Goal: Task Accomplishment & Management: Manage account settings

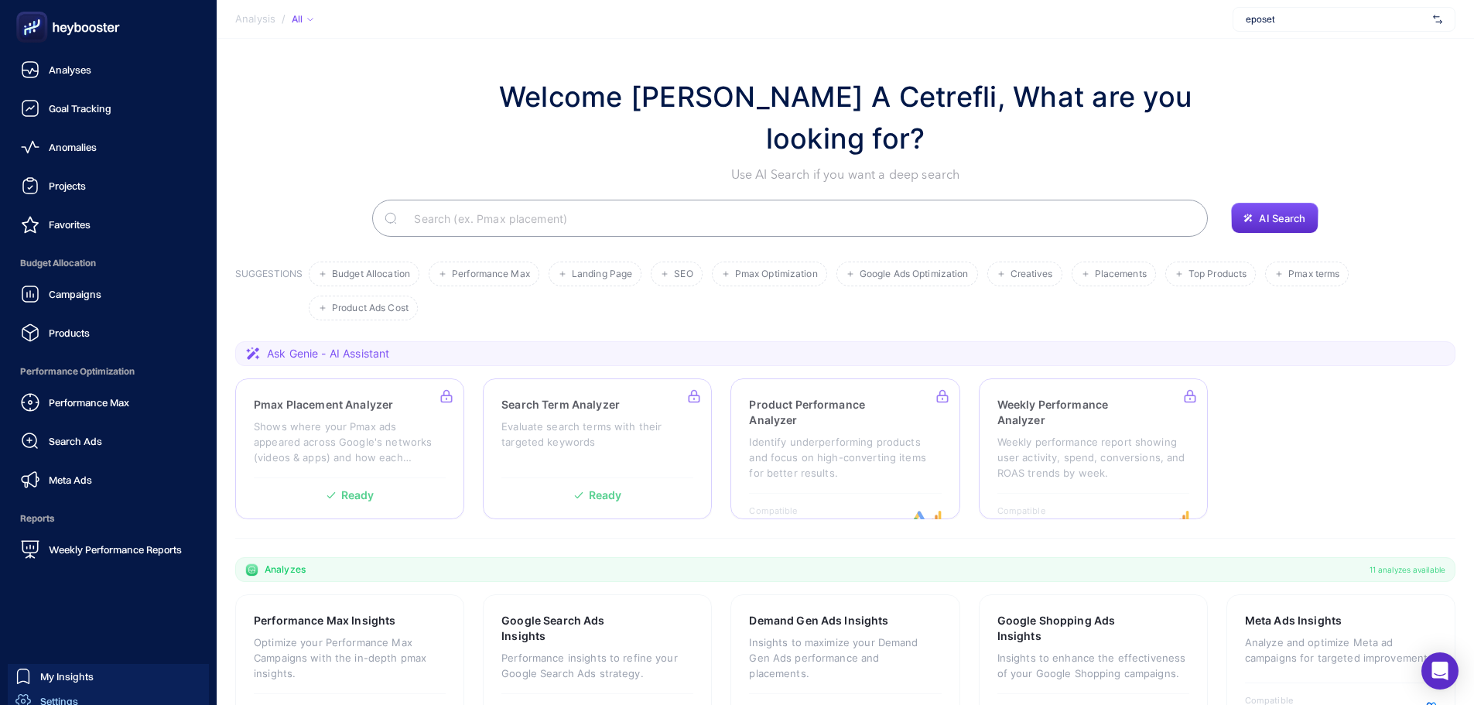
click at [70, 694] on div "Settings" at bounding box center [46, 700] width 63 height 15
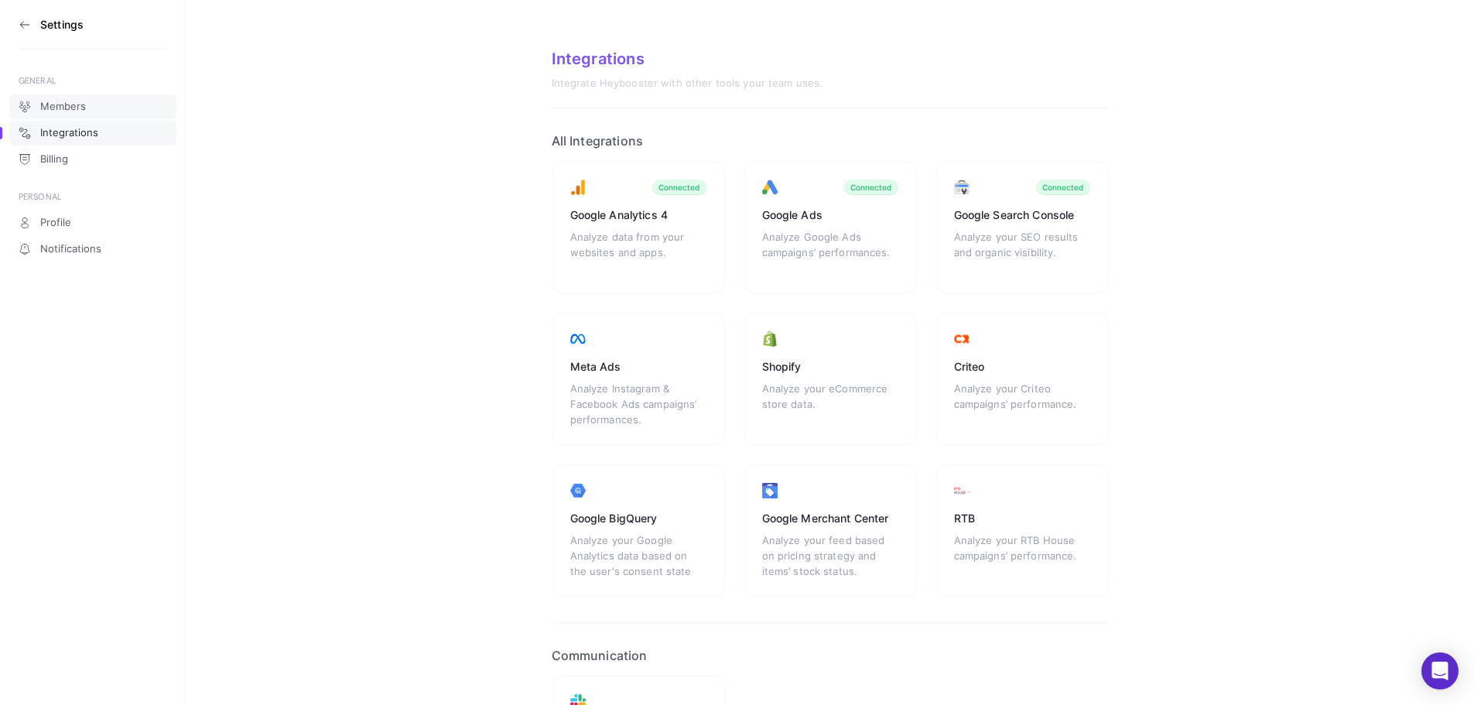
click at [46, 105] on span "Members" at bounding box center [63, 107] width 46 height 12
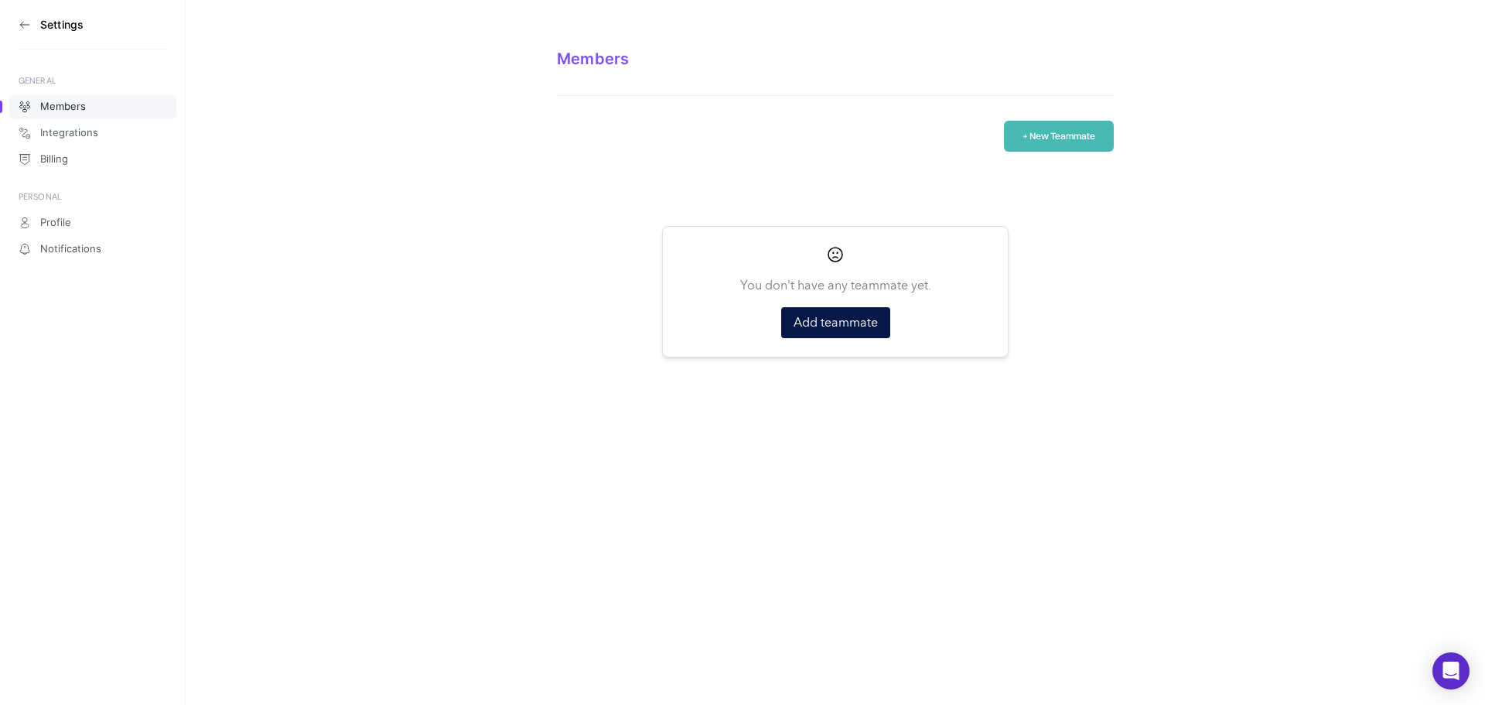
click at [1072, 139] on button "+ New Teammate" at bounding box center [1059, 136] width 110 height 31
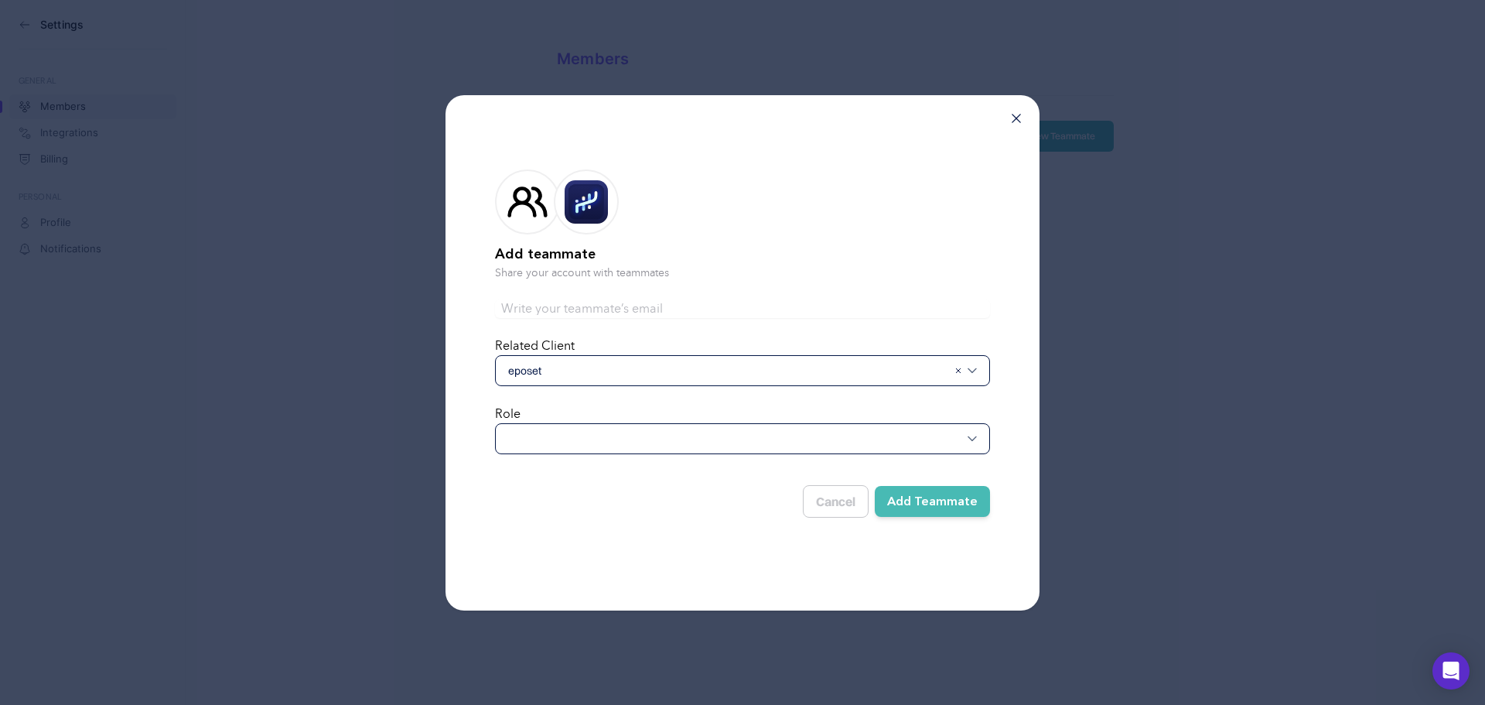
click at [560, 443] on div at bounding box center [742, 438] width 495 height 31
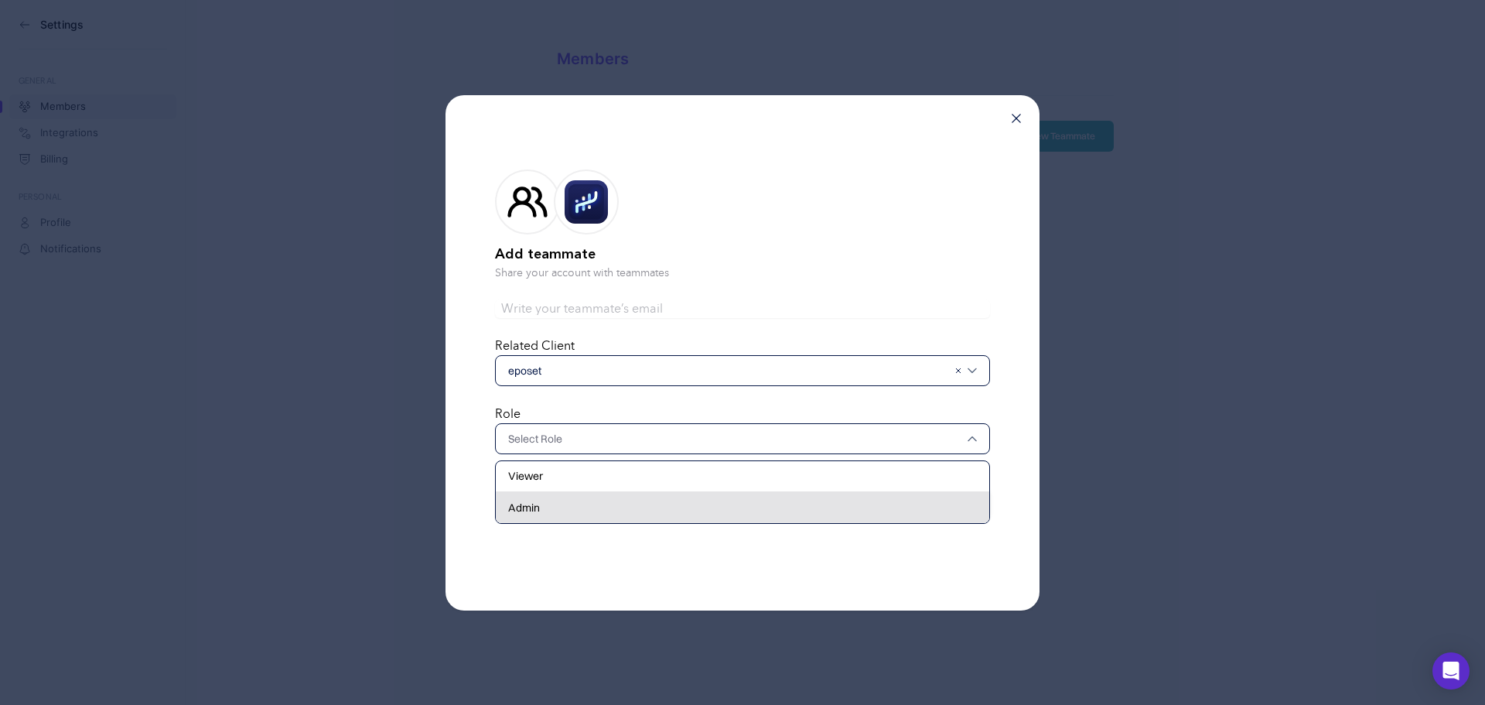
click at [545, 503] on div "Admin" at bounding box center [743, 507] width 494 height 31
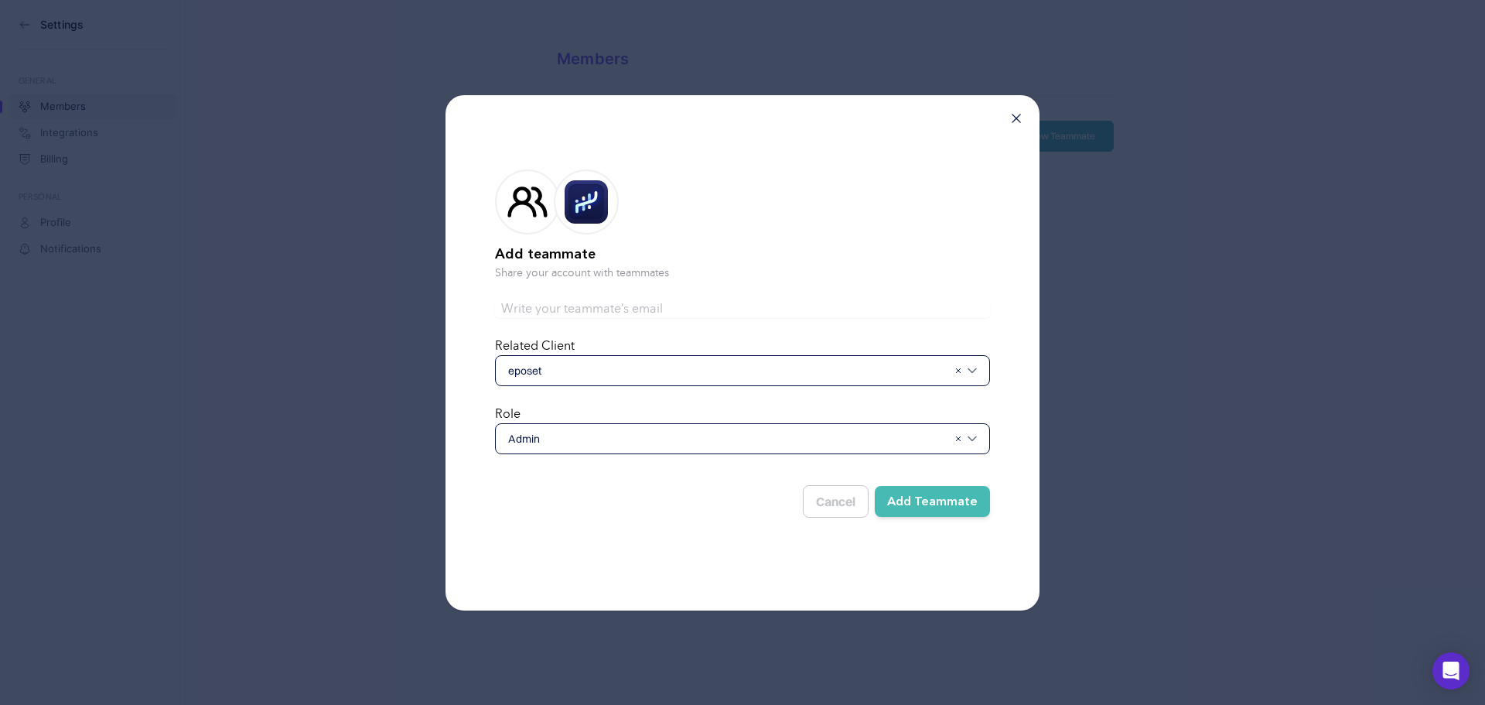
click at [965, 504] on button "Add Teammate" at bounding box center [932, 501] width 115 height 31
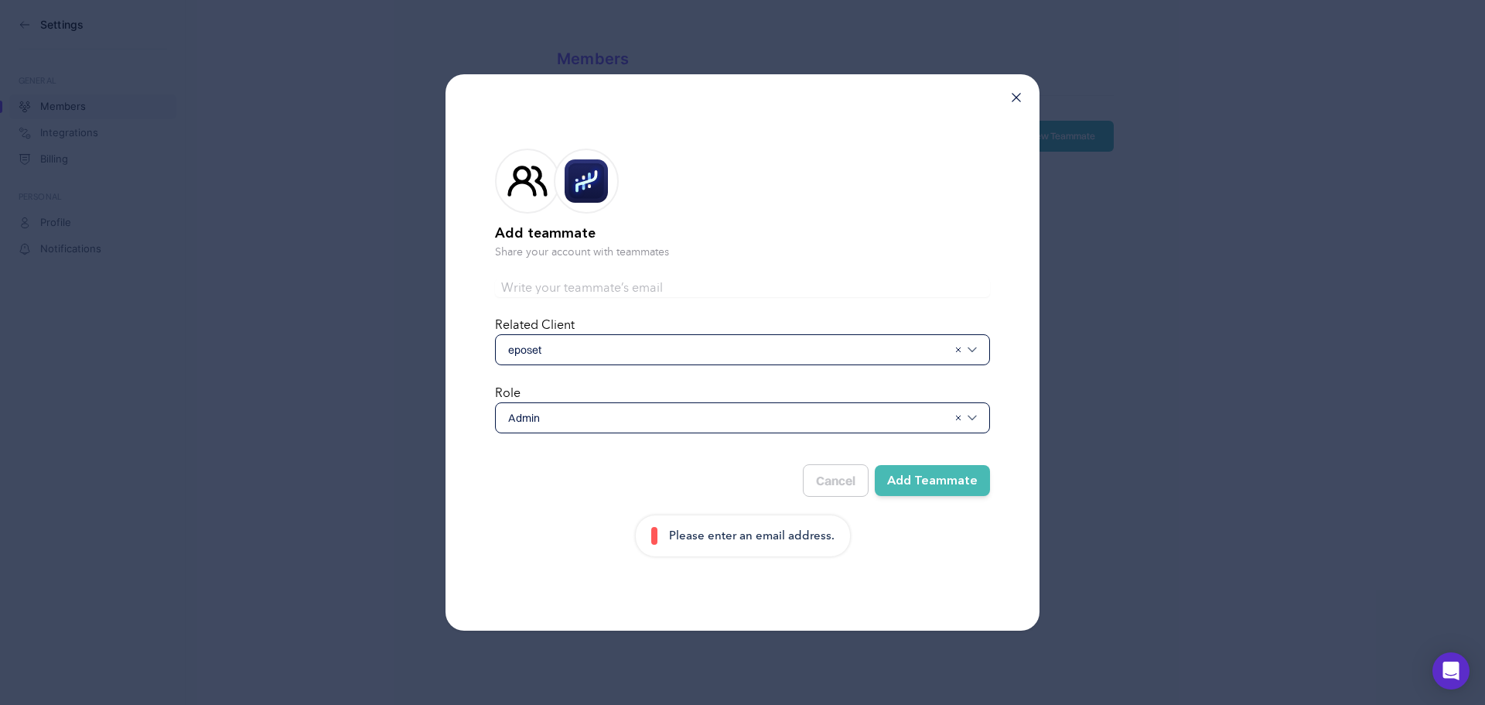
click at [583, 356] on span "eposet" at bounding box center [727, 349] width 439 height 15
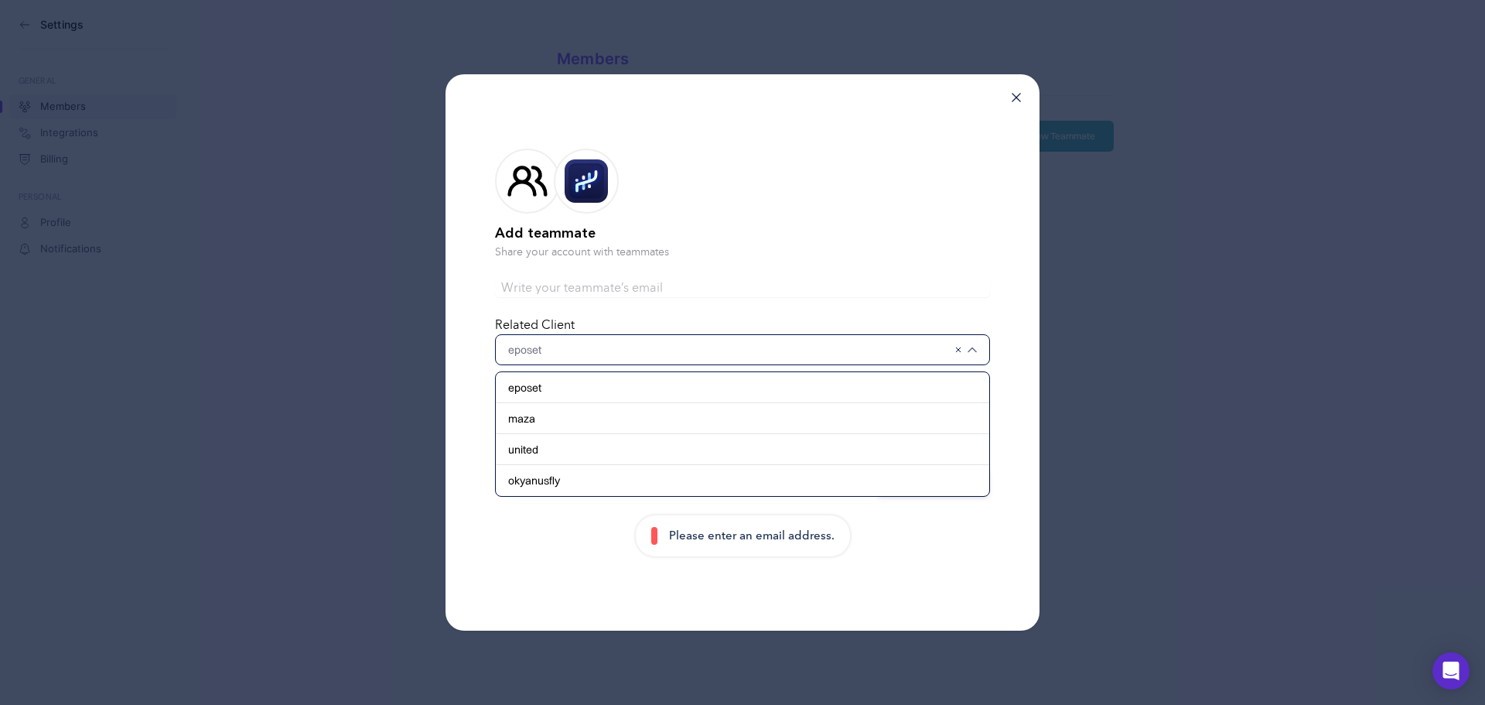
click at [583, 356] on input "text" at bounding box center [727, 349] width 439 height 15
click at [546, 378] on div "eposet" at bounding box center [743, 387] width 494 height 31
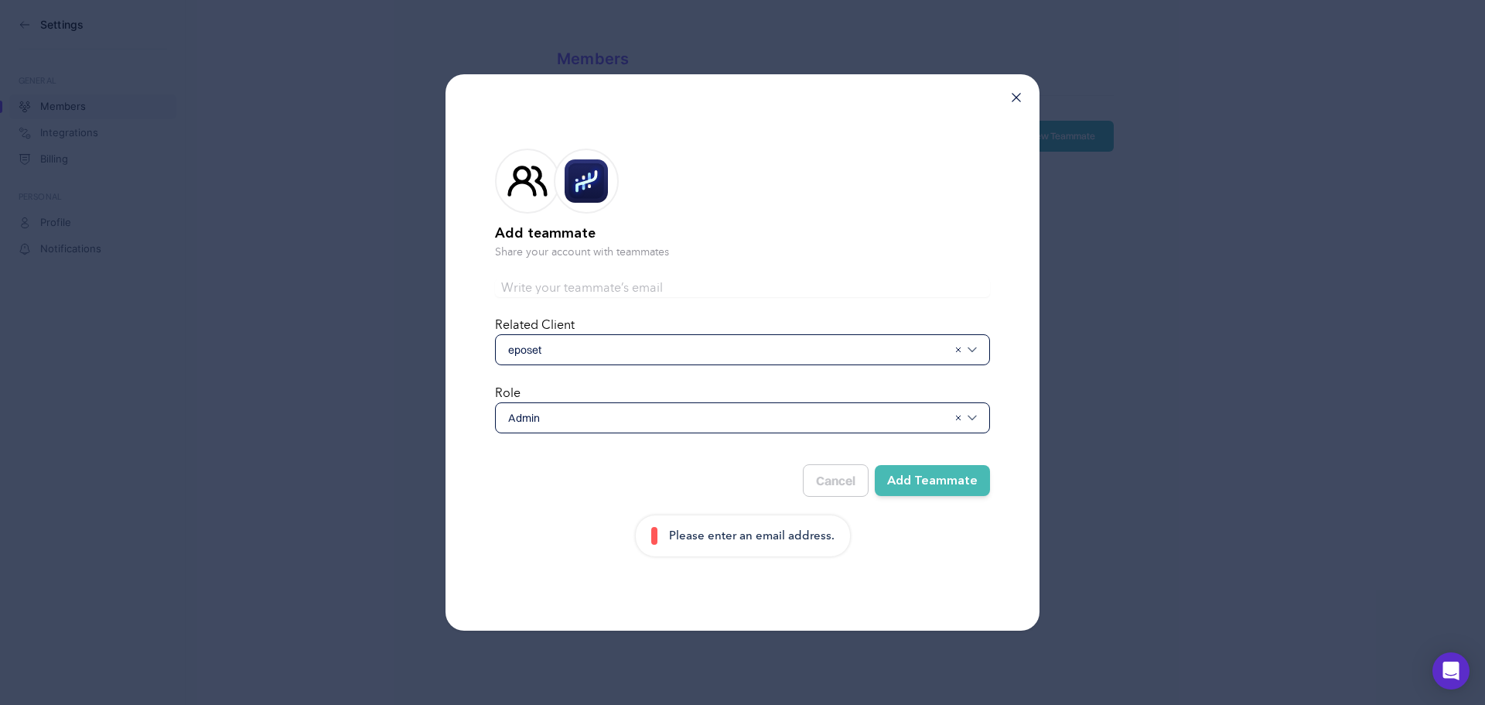
click at [559, 287] on input "text" at bounding box center [742, 288] width 495 height 19
type input "[EMAIL_ADDRESS][DOMAIN_NAME]"
click at [951, 472] on button "Add Teammate" at bounding box center [932, 480] width 115 height 31
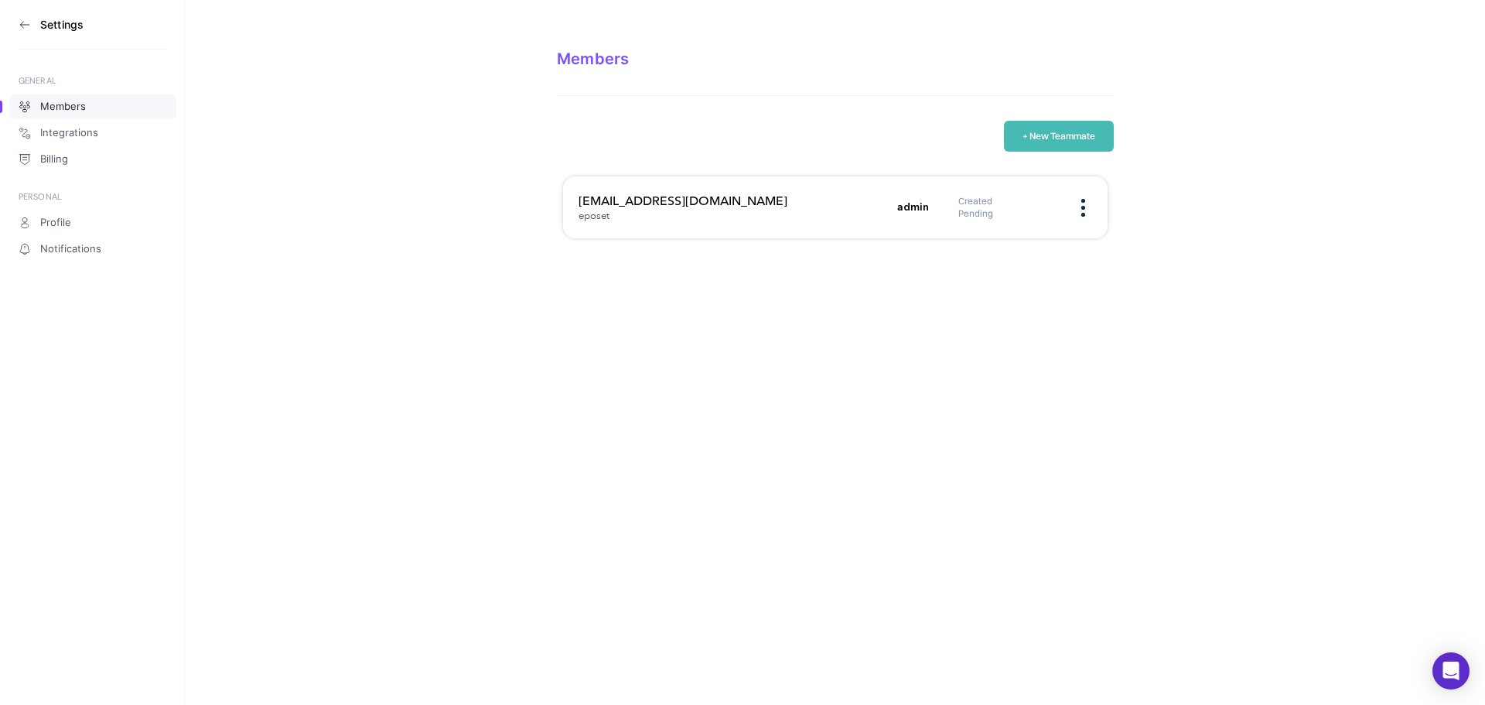
click at [26, 29] on icon at bounding box center [25, 25] width 12 height 12
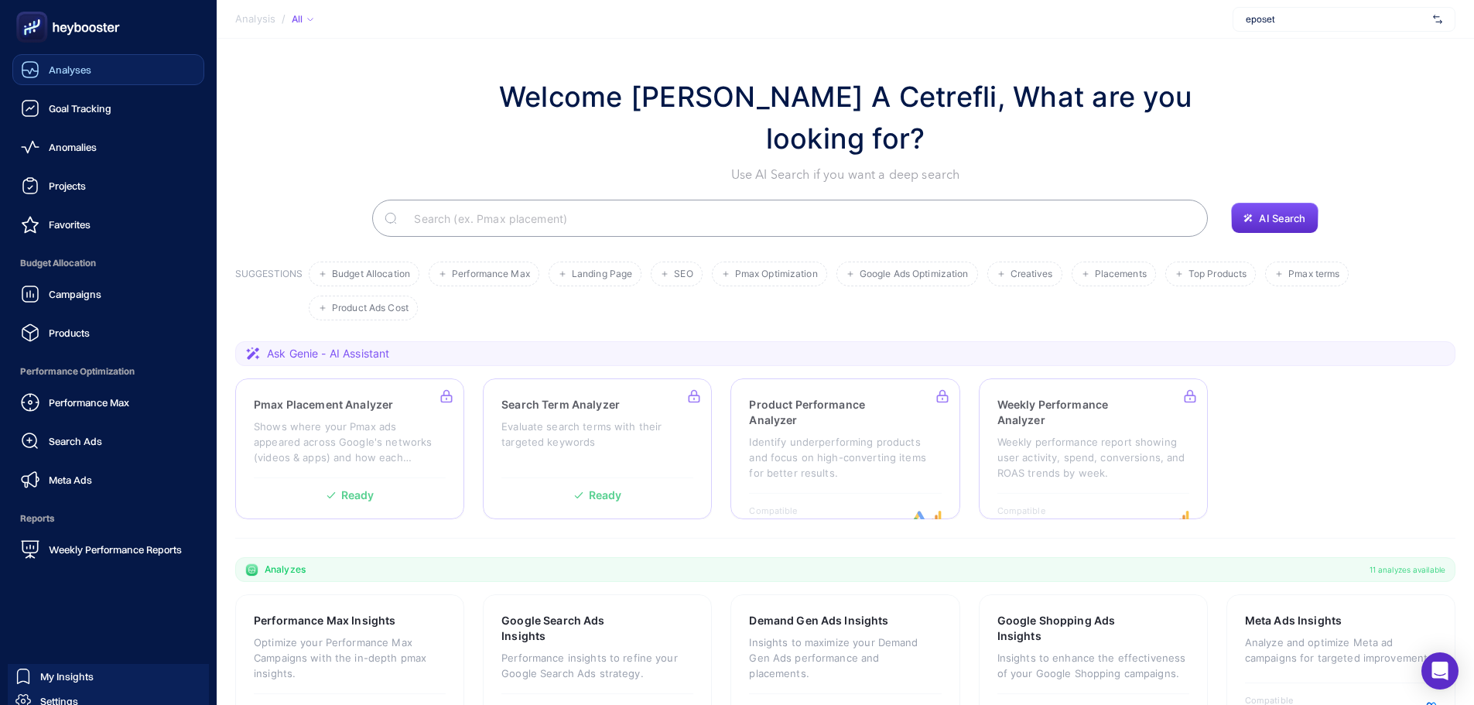
click at [66, 75] on span "Analyses" at bounding box center [70, 69] width 43 height 12
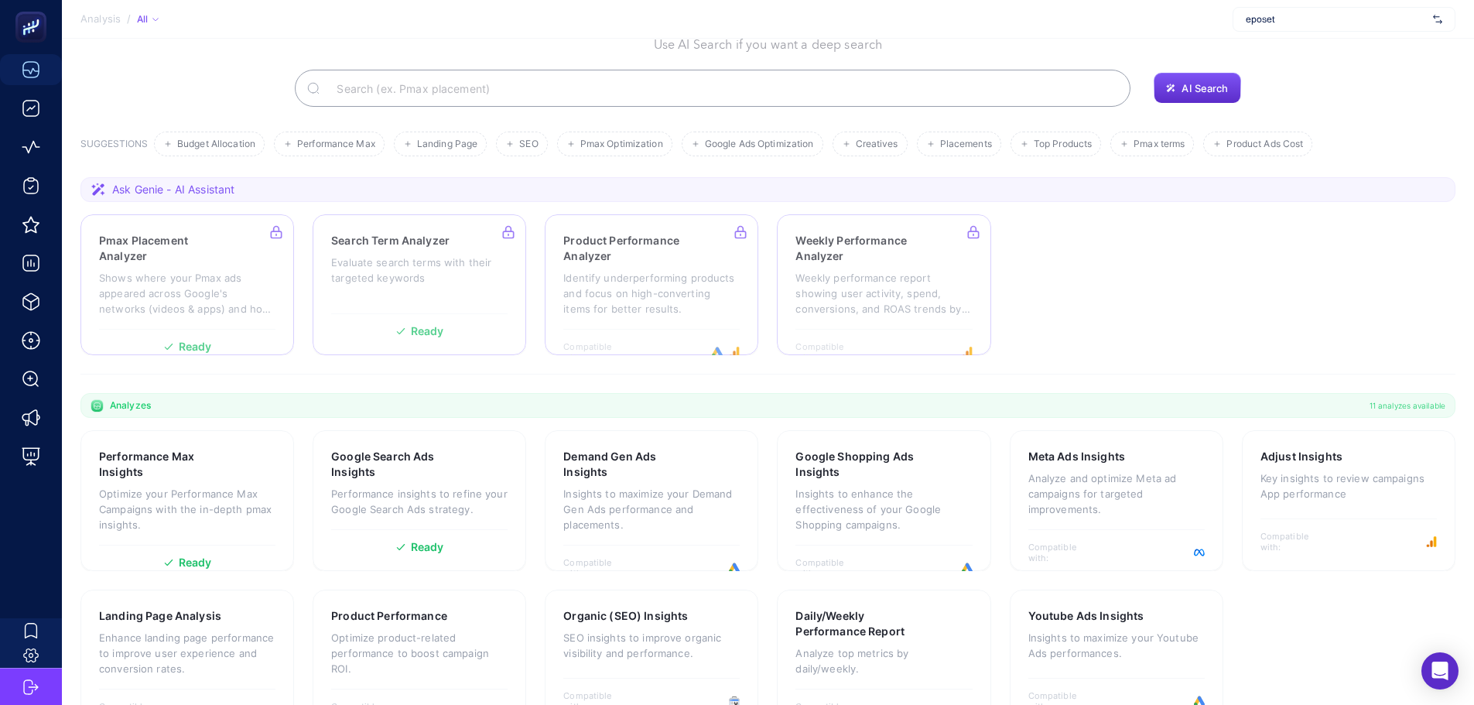
scroll to position [132, 0]
click at [199, 446] on h3 "Performance Max Insights" at bounding box center [163, 461] width 128 height 31
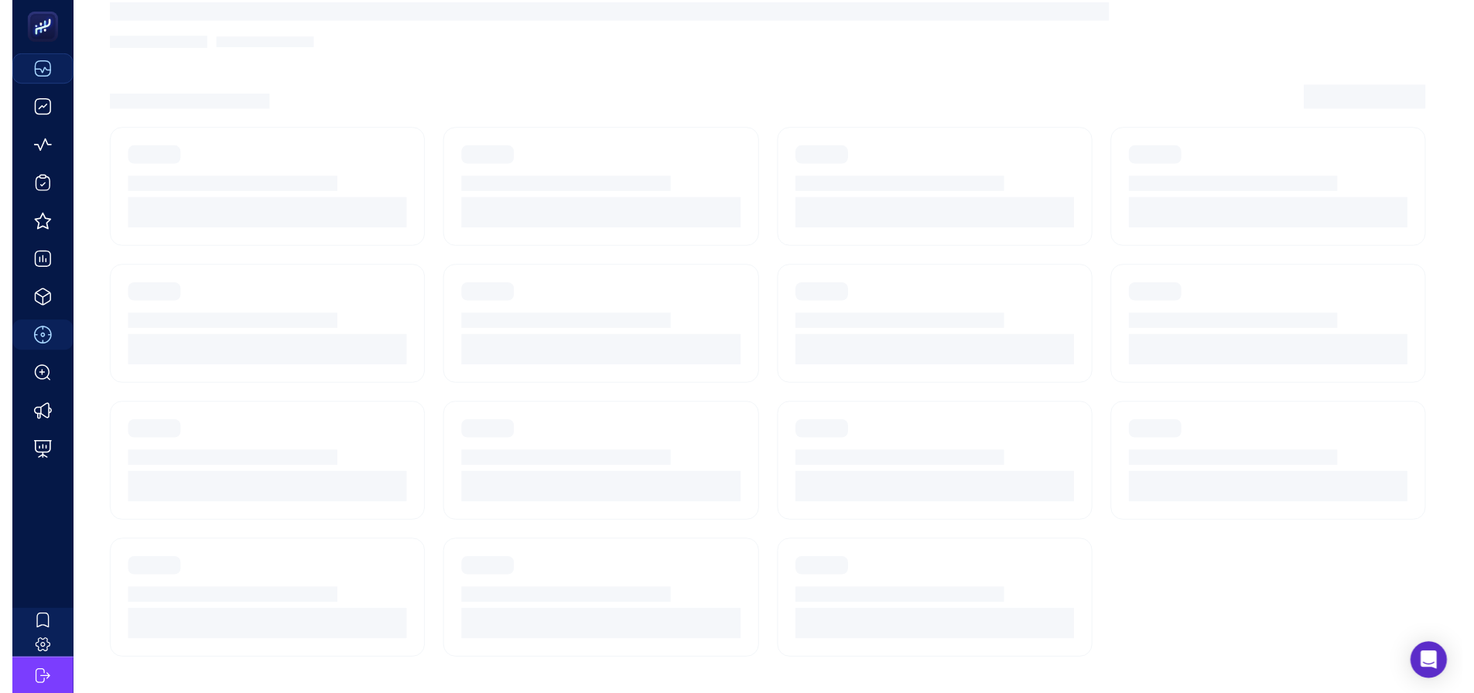
scroll to position [66, 0]
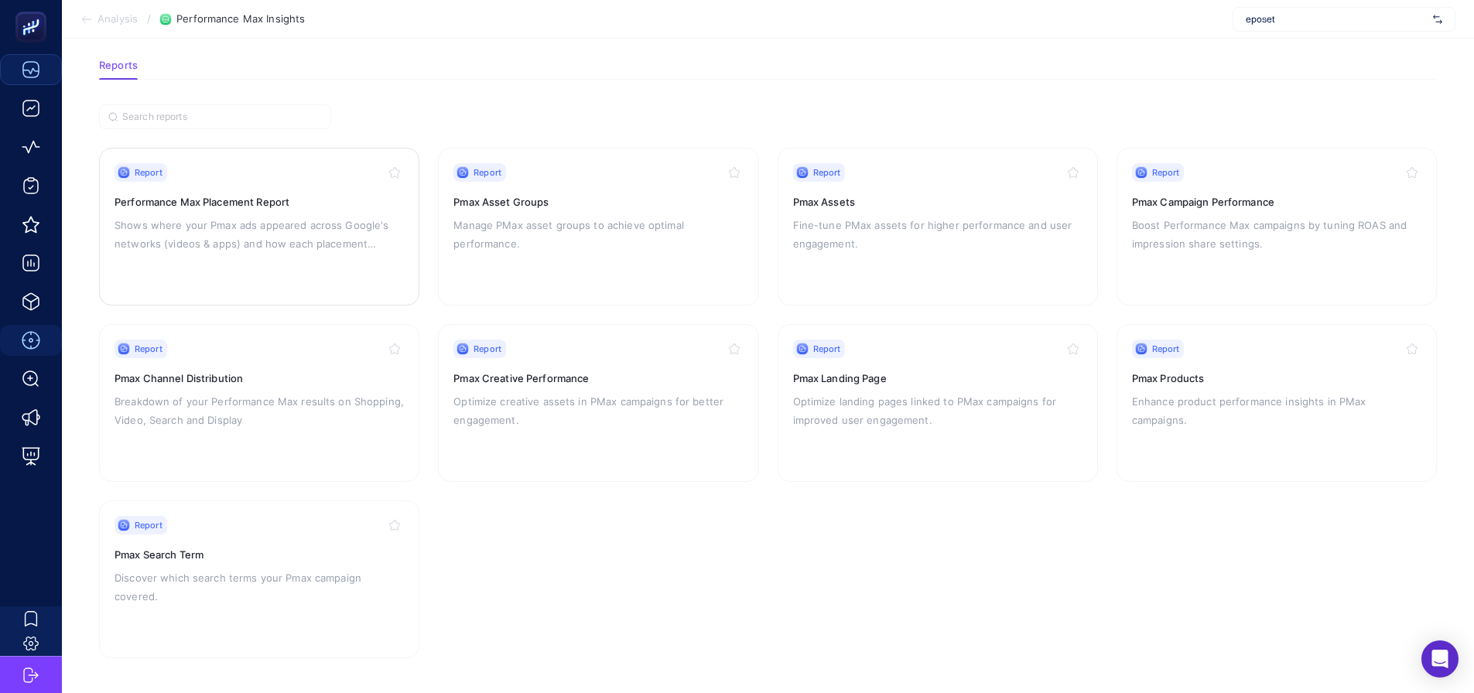
click at [249, 228] on p "Shows where your Pmax ads appeared across Google's networks (videos & apps) and…" at bounding box center [259, 234] width 289 height 37
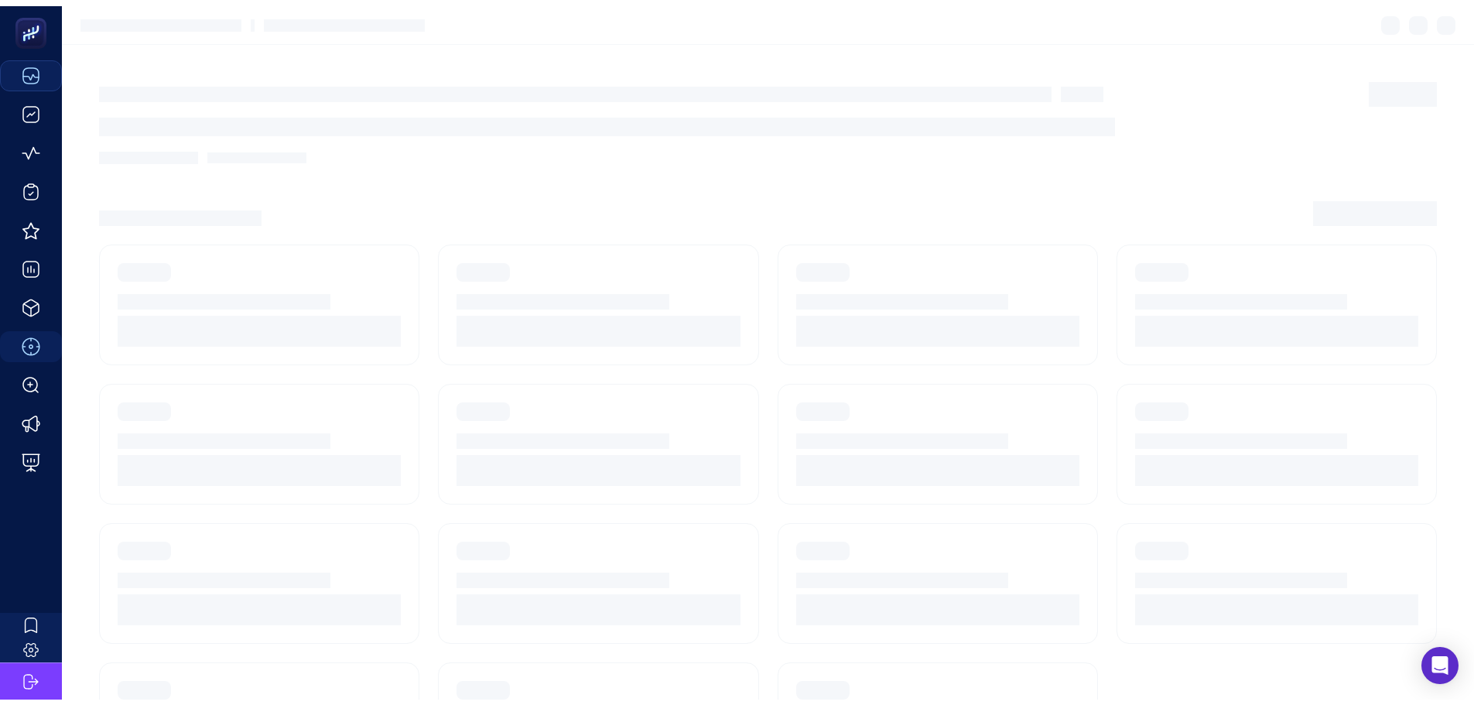
scroll to position [66, 0]
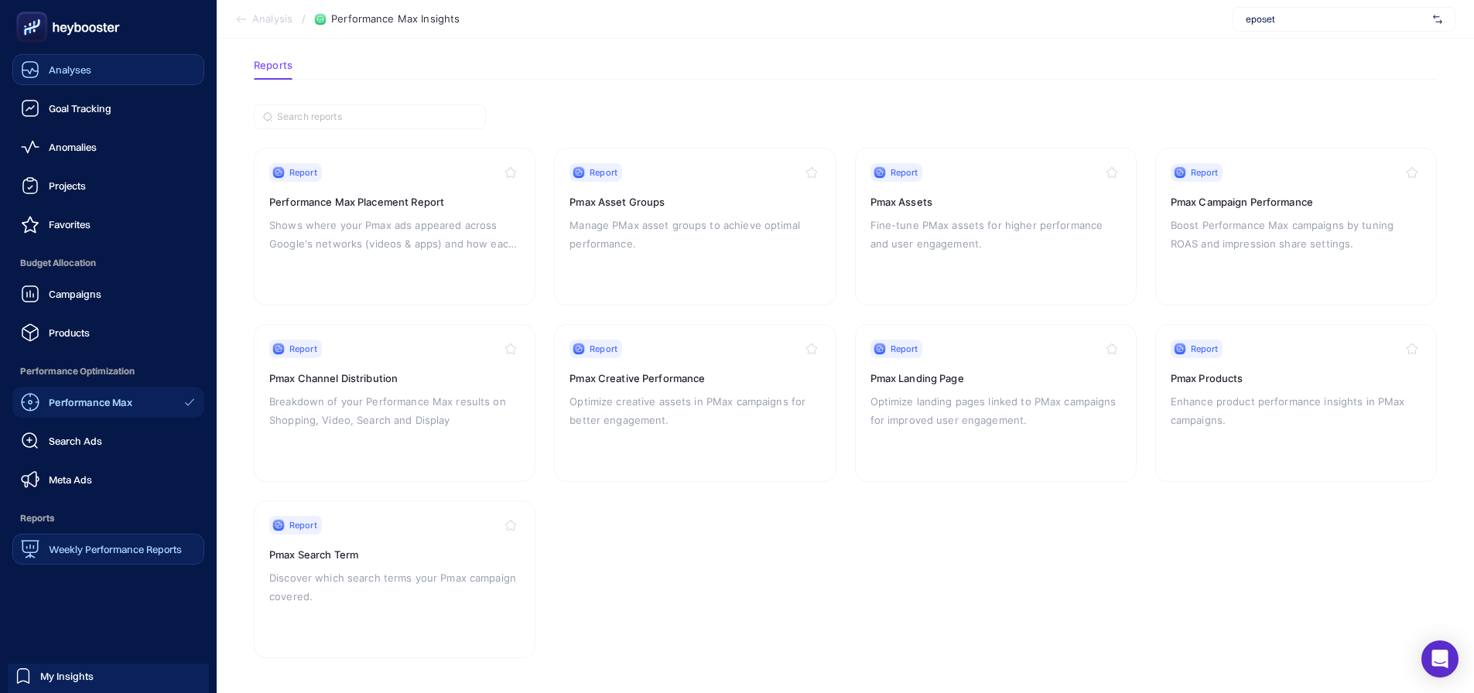
click at [129, 557] on div "Weekly Performance Reports" at bounding box center [101, 549] width 161 height 19
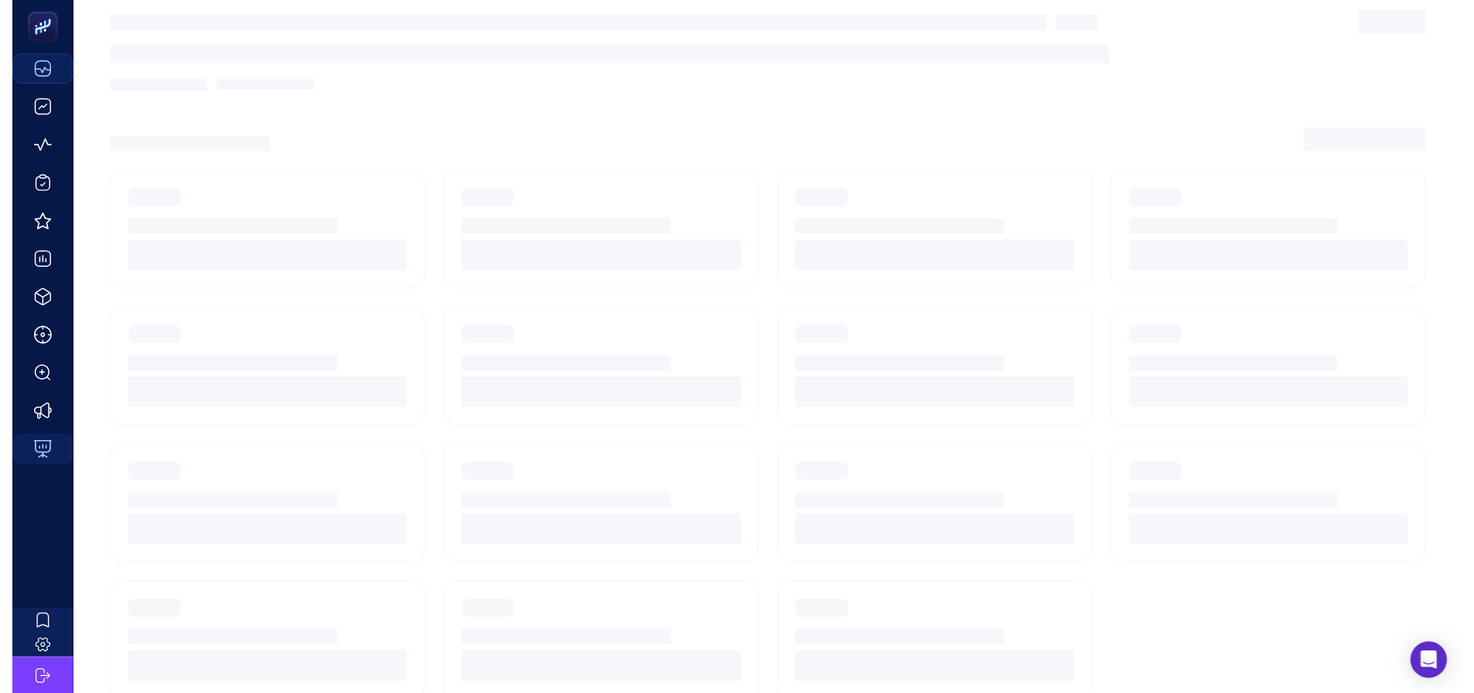
scroll to position [12, 0]
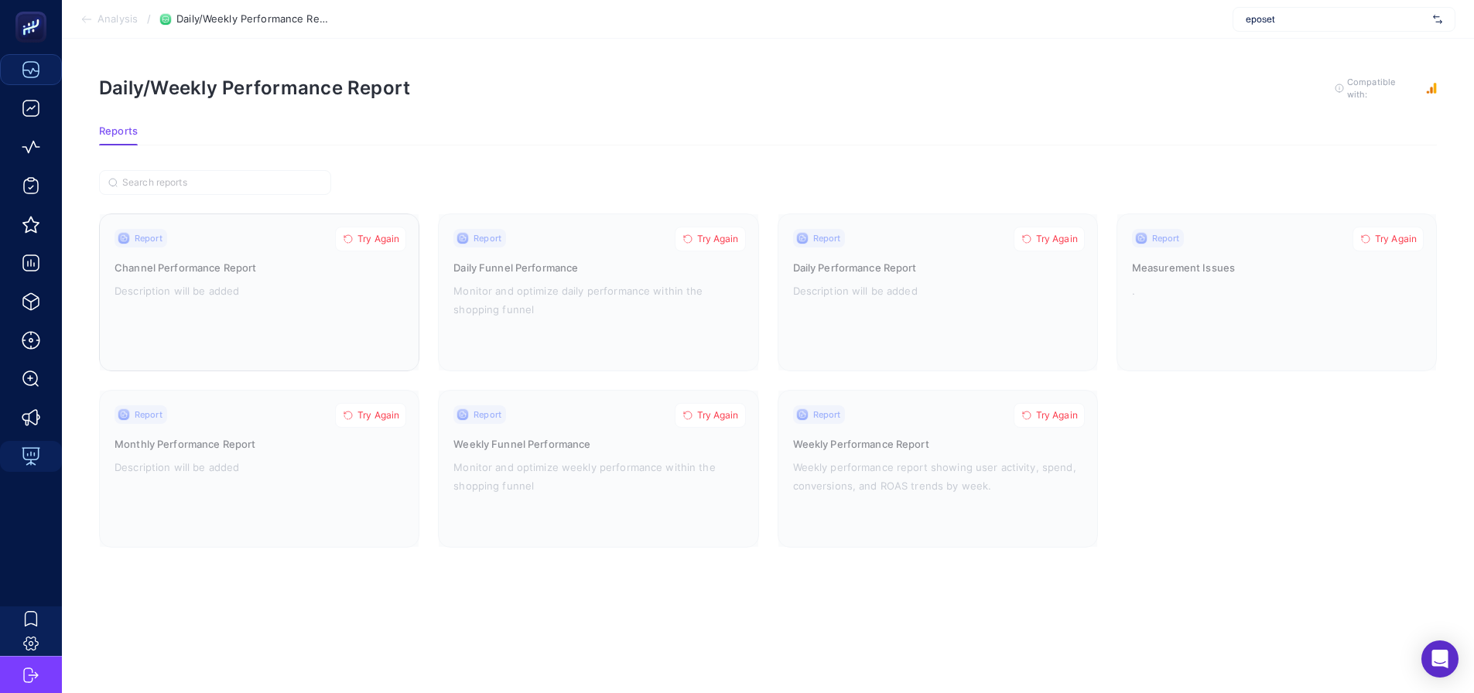
click at [361, 233] on span "Try Again" at bounding box center [378, 239] width 42 height 12
click at [234, 231] on div "Report" at bounding box center [259, 238] width 289 height 19
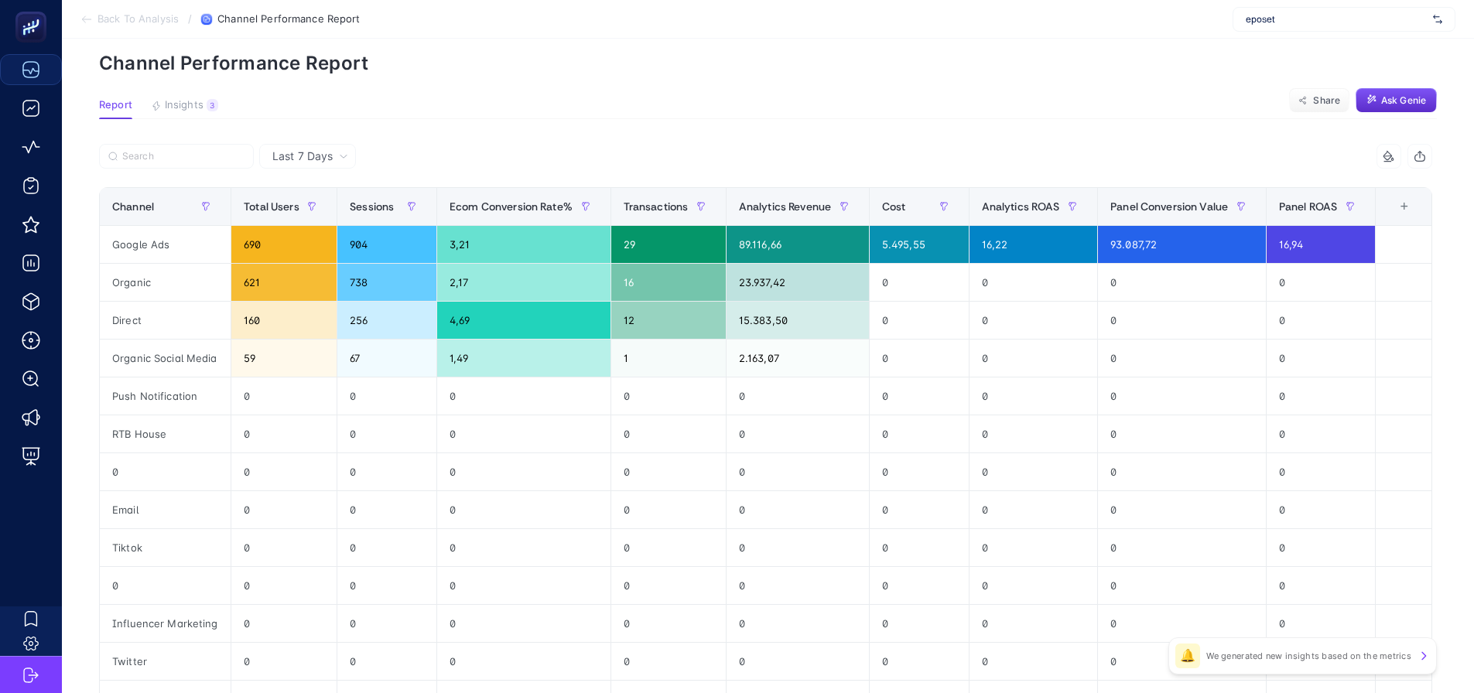
scroll to position [56, 0]
